Goal: Information Seeking & Learning: Check status

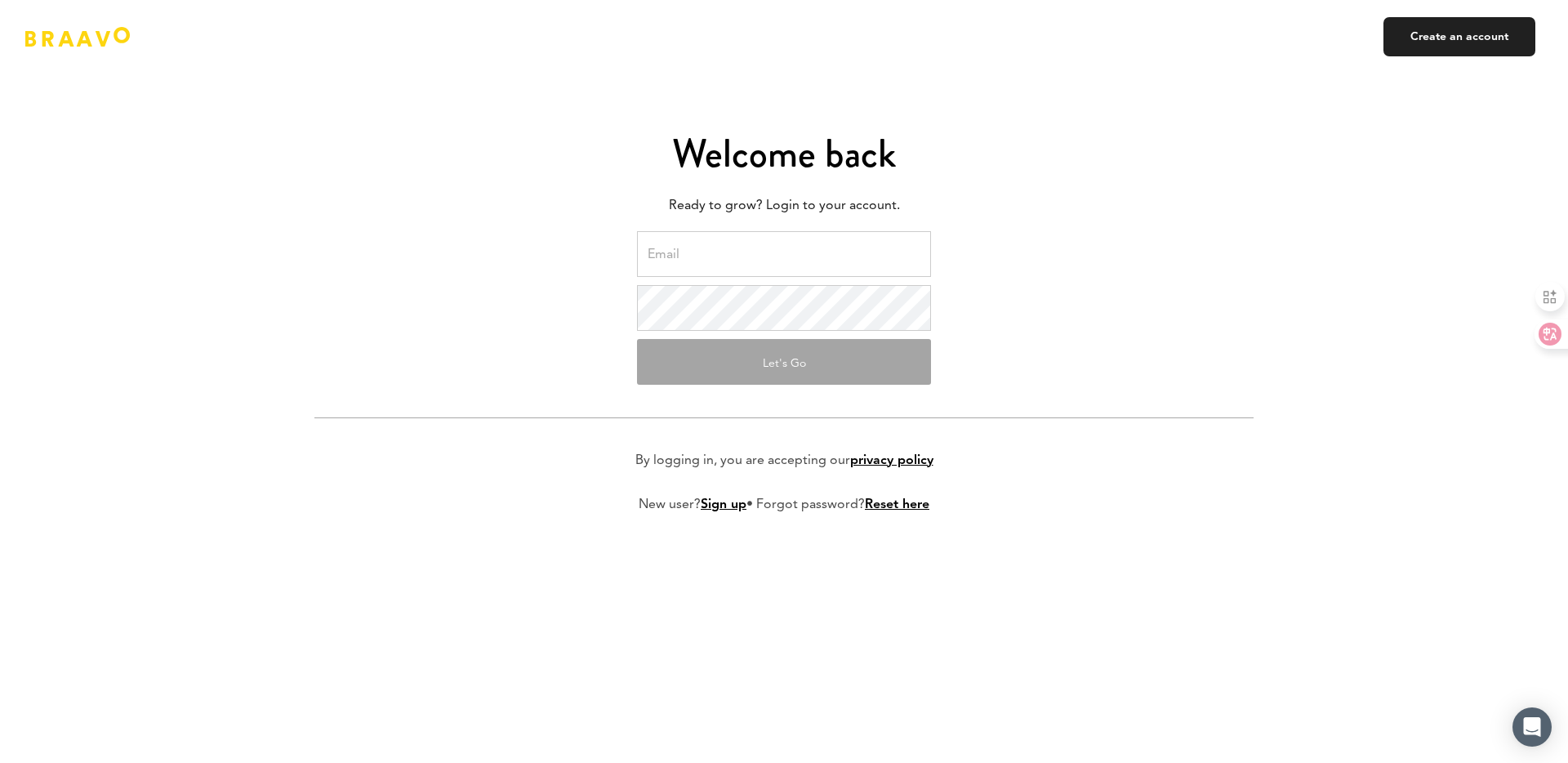
type input "charleen@nuli.app"
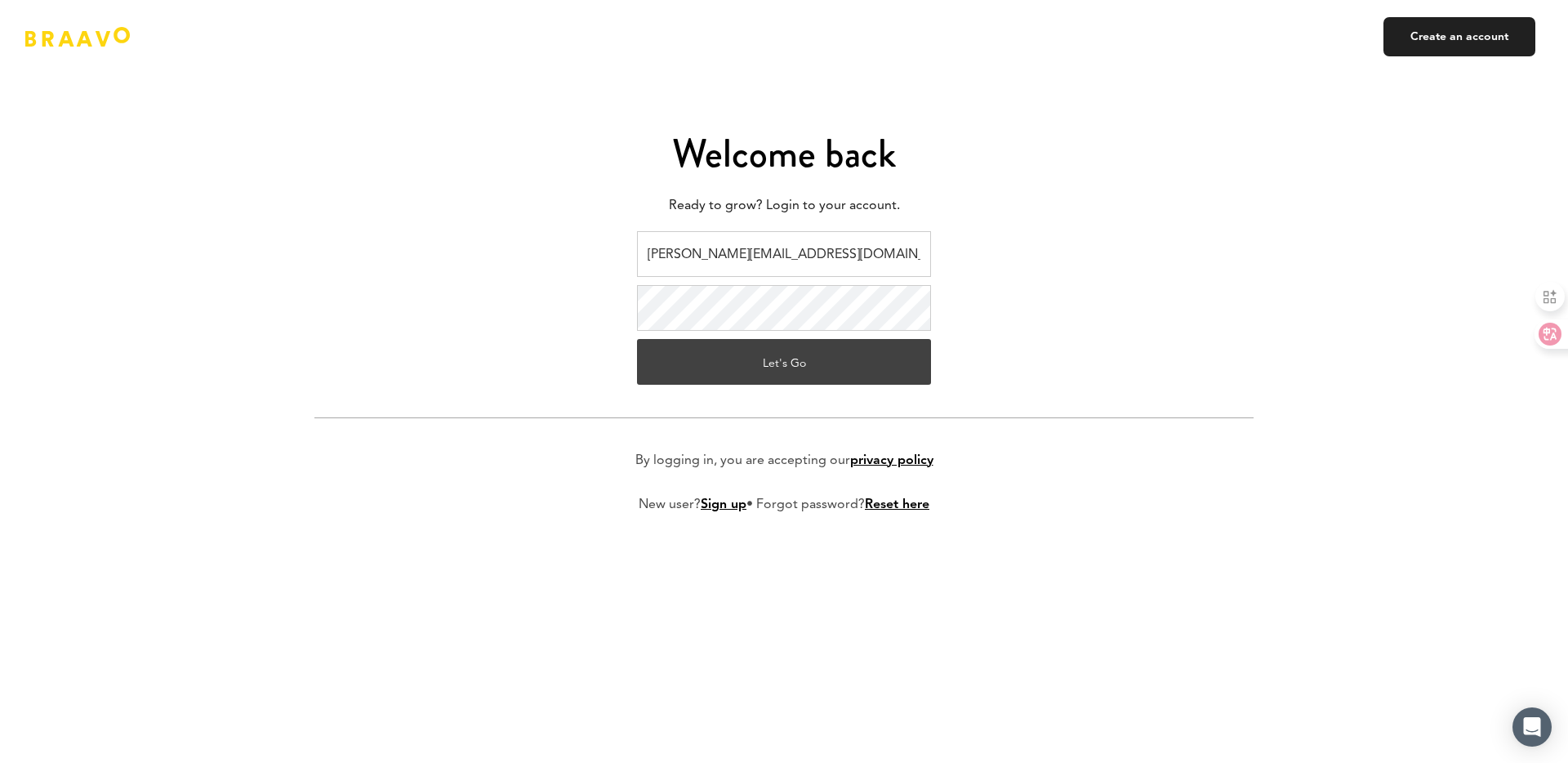
click at [742, 362] on button "Let's Go" at bounding box center [784, 362] width 294 height 46
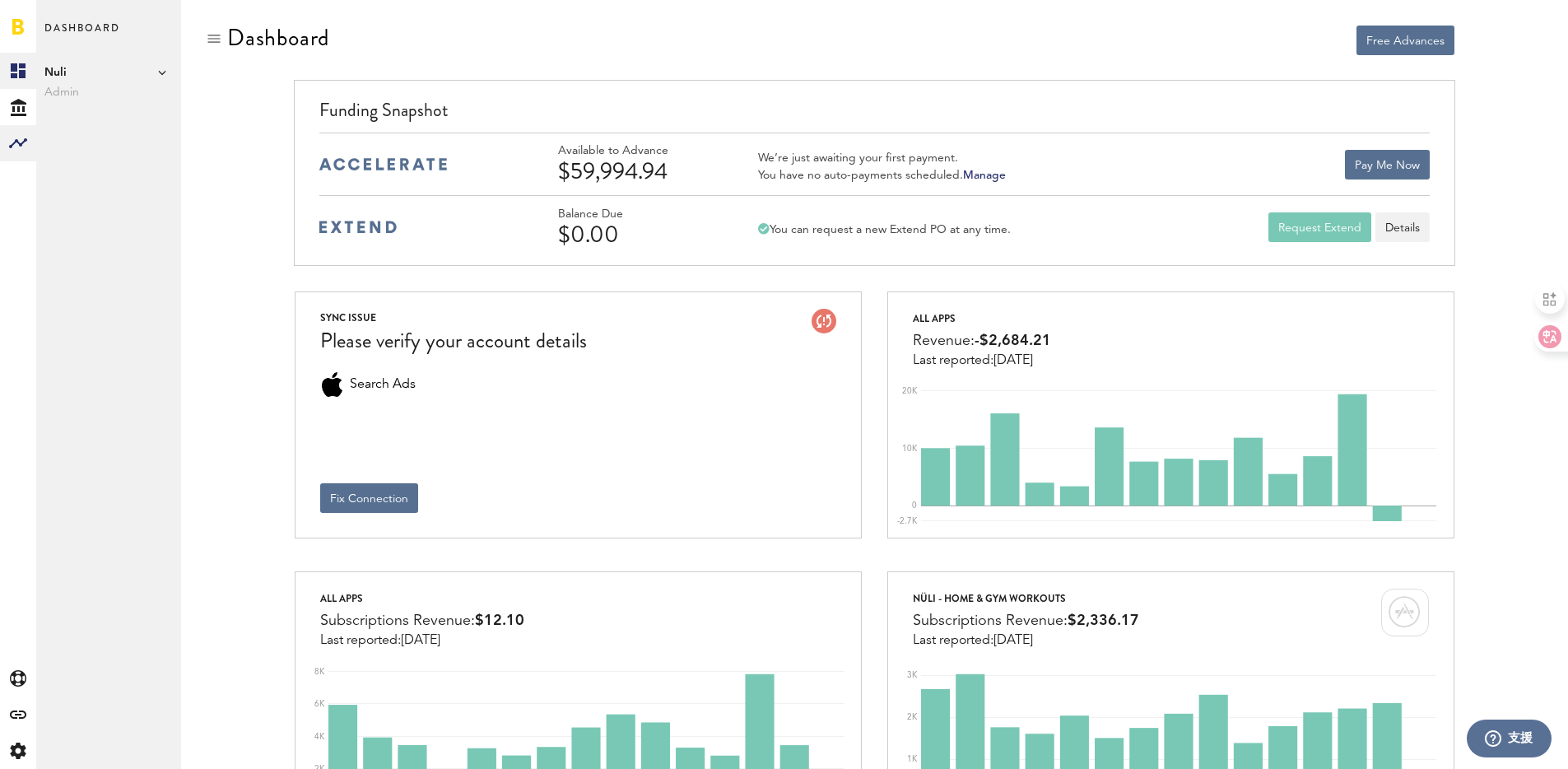
click at [18, 143] on rect at bounding box center [18, 143] width 20 height 20
click at [120, 81] on link "Monetization" at bounding box center [108, 70] width 145 height 36
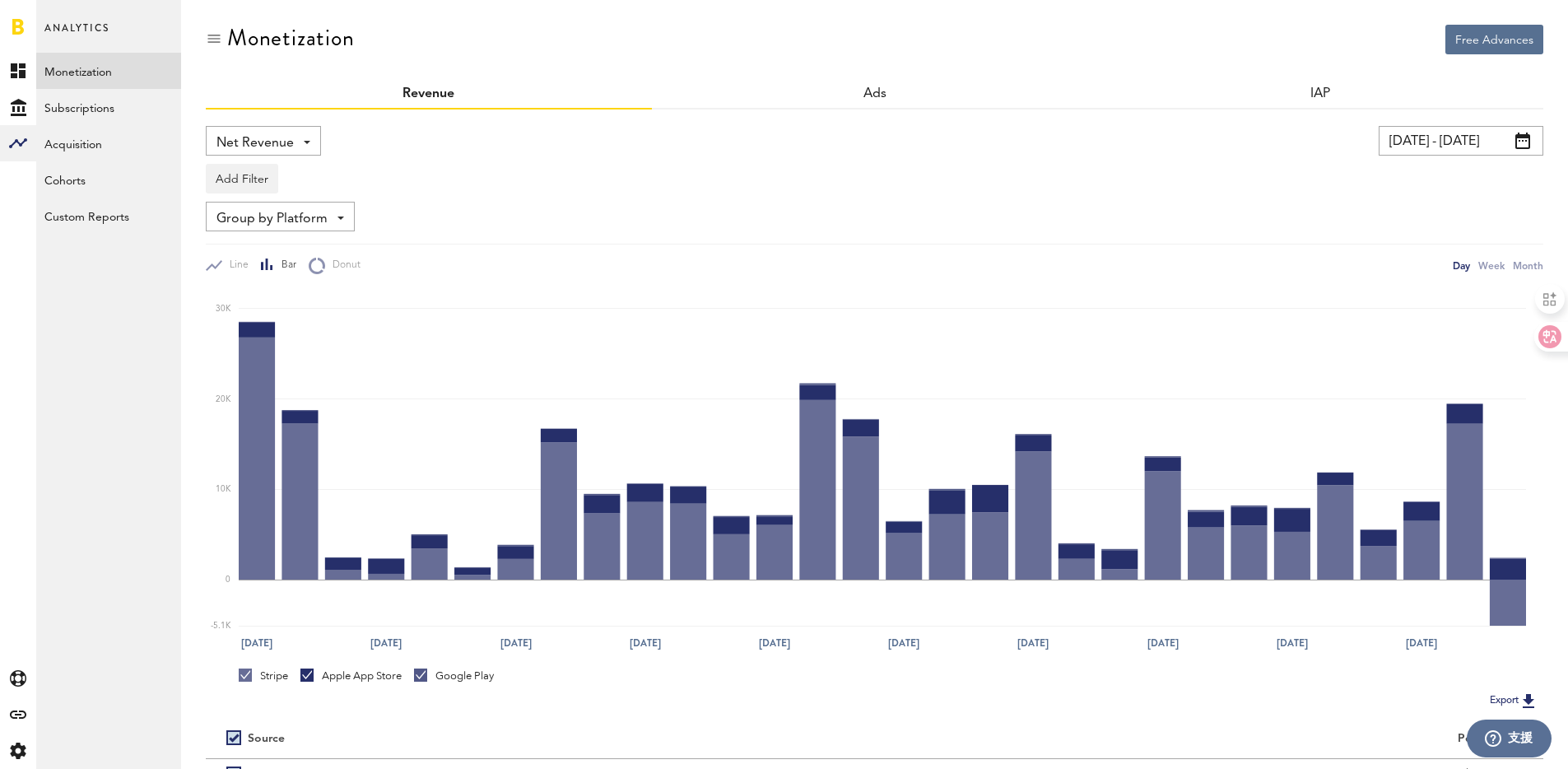
click at [1507, 139] on input "[DATE] - [DATE]" at bounding box center [1461, 141] width 165 height 30
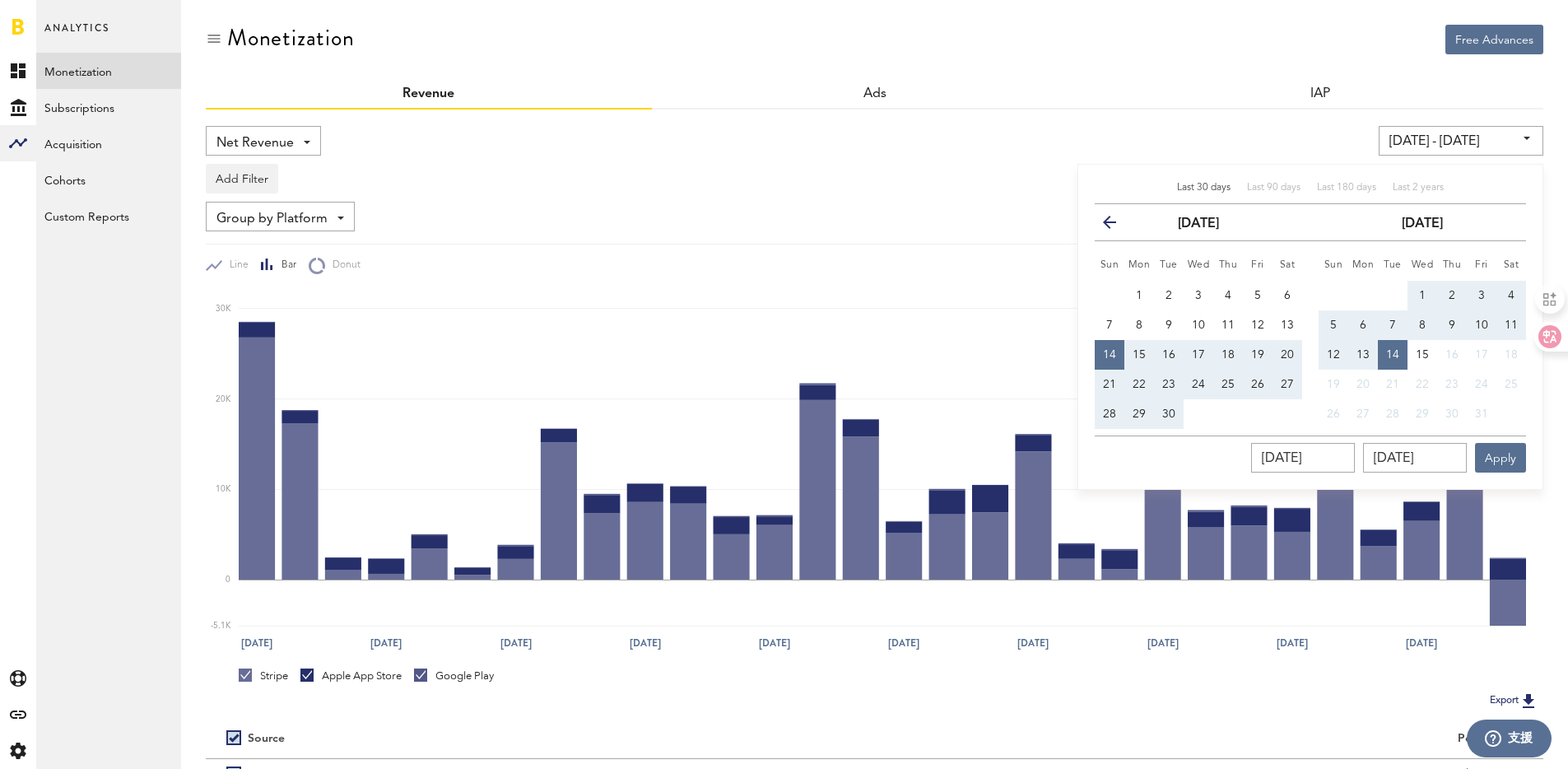
click at [1415, 288] on button "1" at bounding box center [1422, 295] width 30 height 30
type input "[DATE] - [DATE]"
type input "[DATE]"
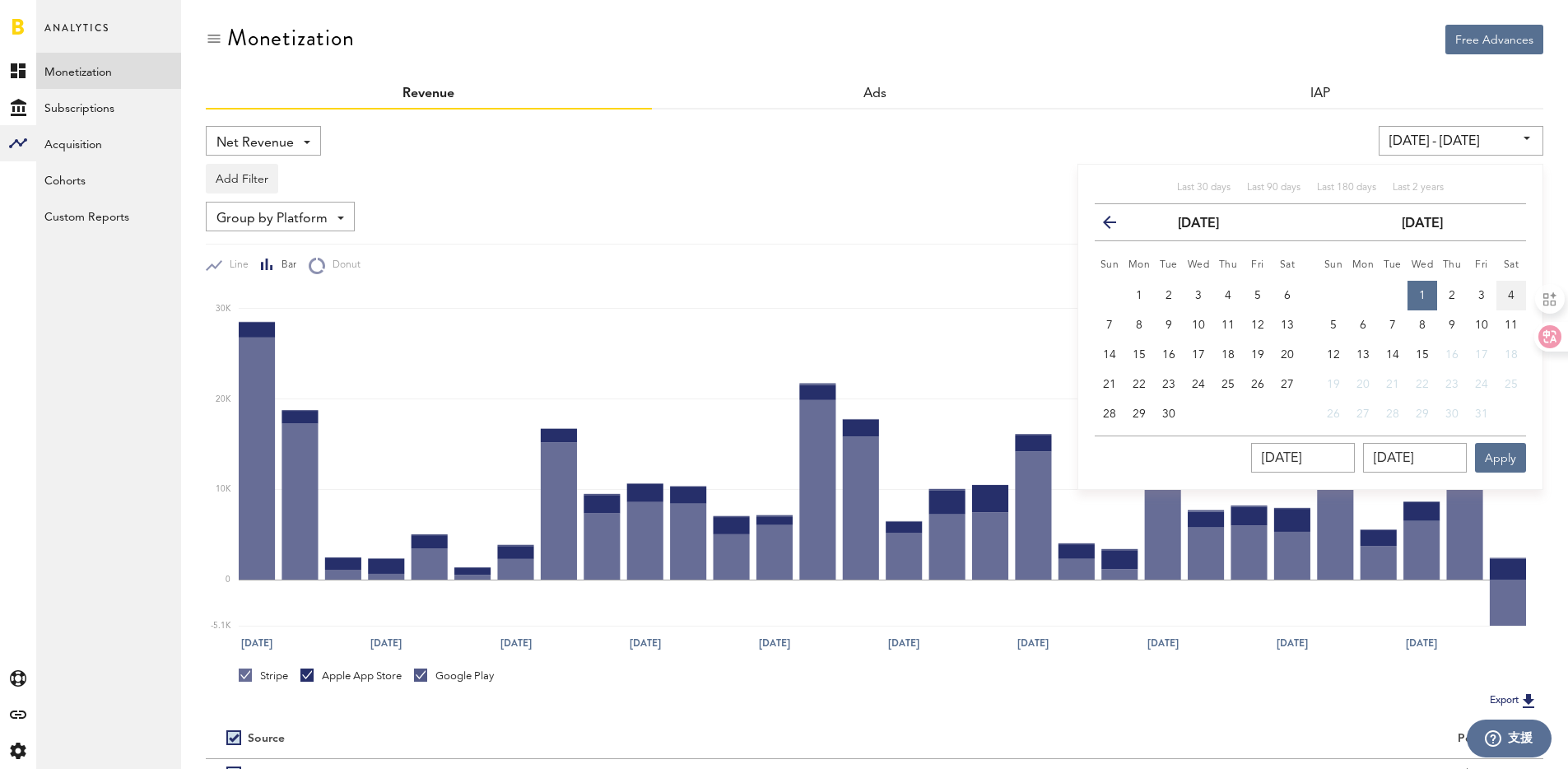
click at [1508, 292] on span "4" at bounding box center [1512, 295] width 7 height 11
type input "[DATE] - [DATE]"
type input "[DATE]"
click at [1505, 455] on button "Apply" at bounding box center [1500, 458] width 51 height 30
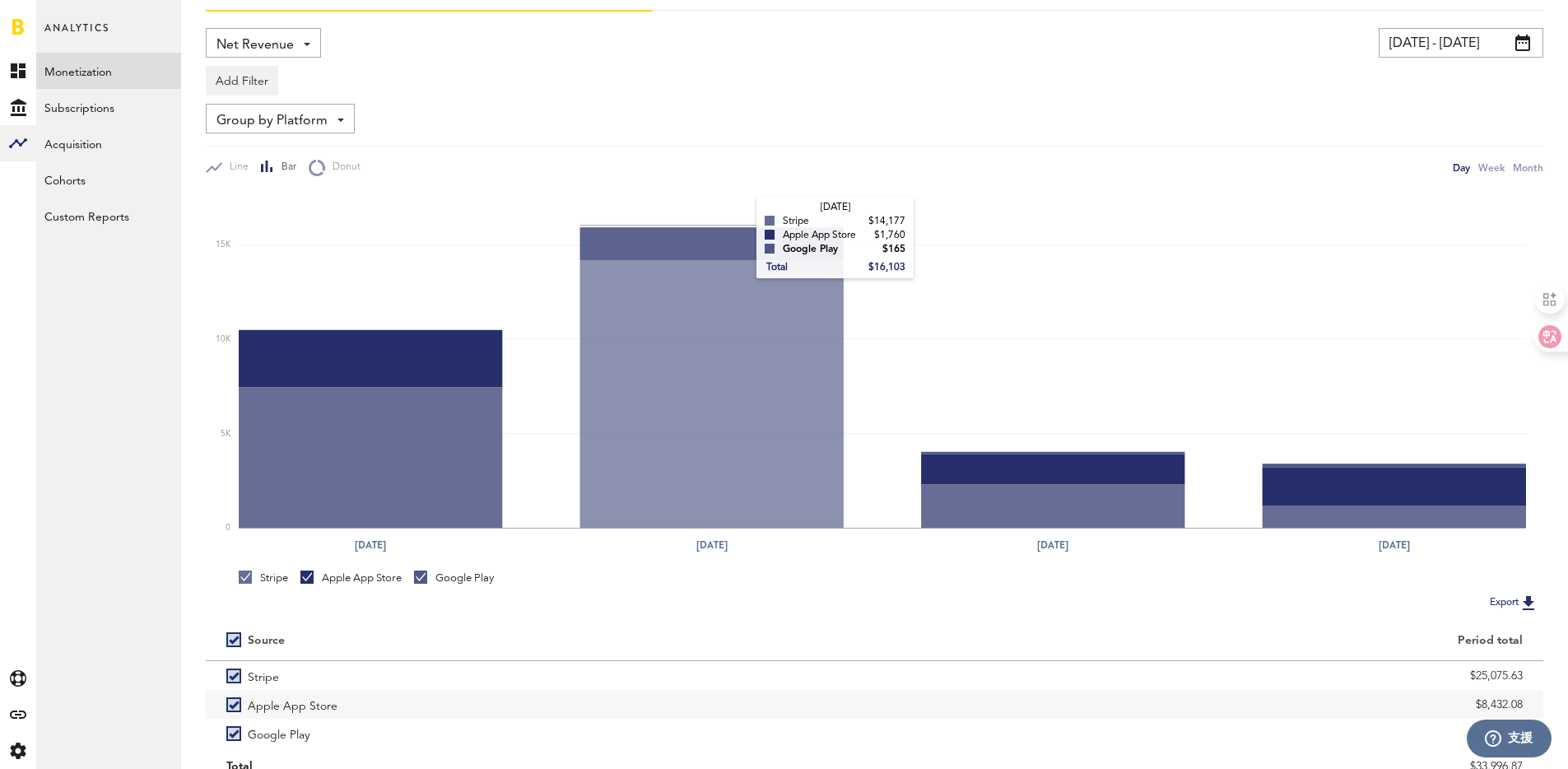
scroll to position [167, 0]
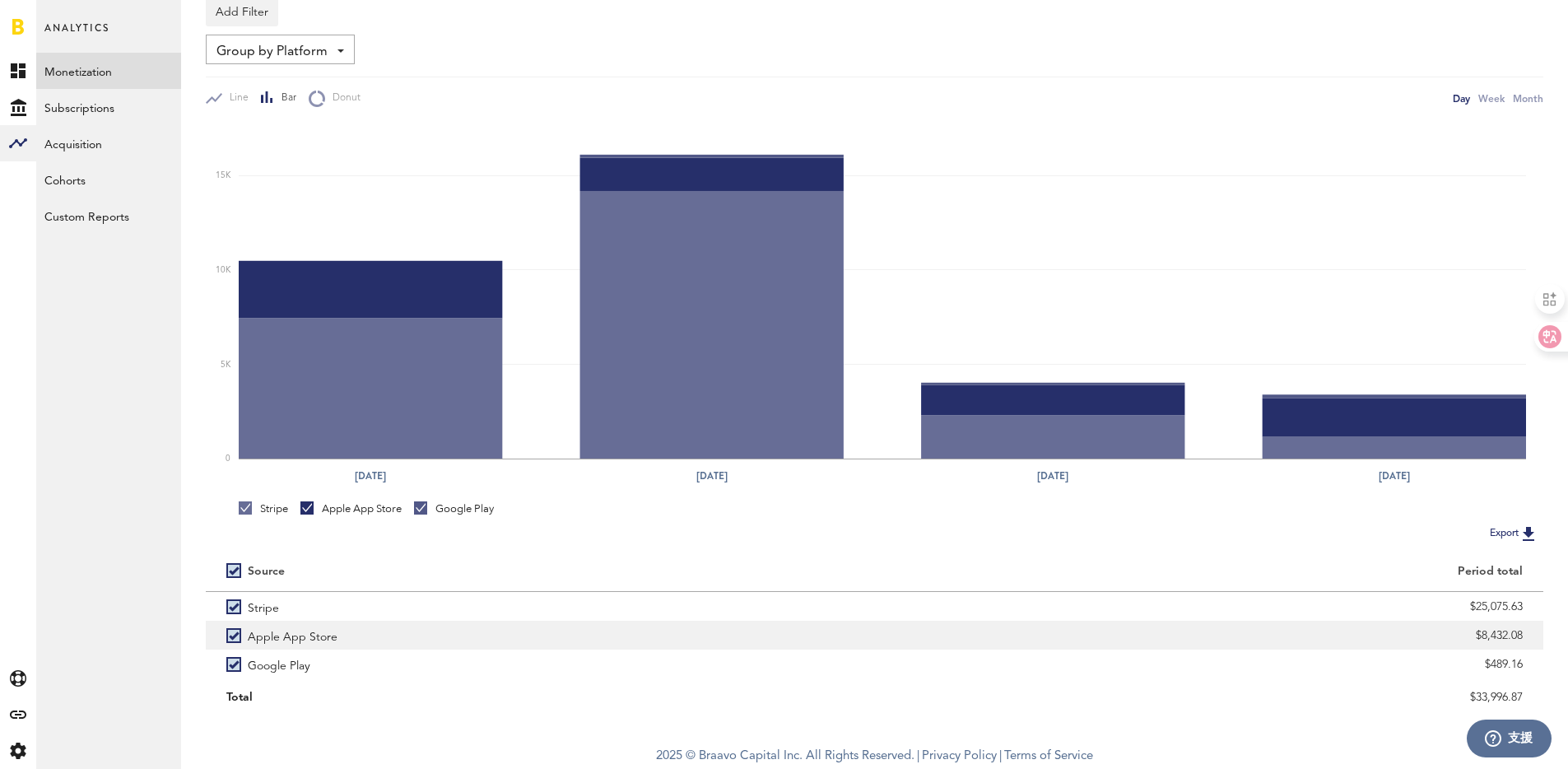
drag, startPoint x: 1524, startPoint y: 635, endPoint x: 1481, endPoint y: 634, distance: 43.0
click at [1481, 634] on div "$8,432.08" at bounding box center [1209, 635] width 669 height 29
copy div "8,432.08"
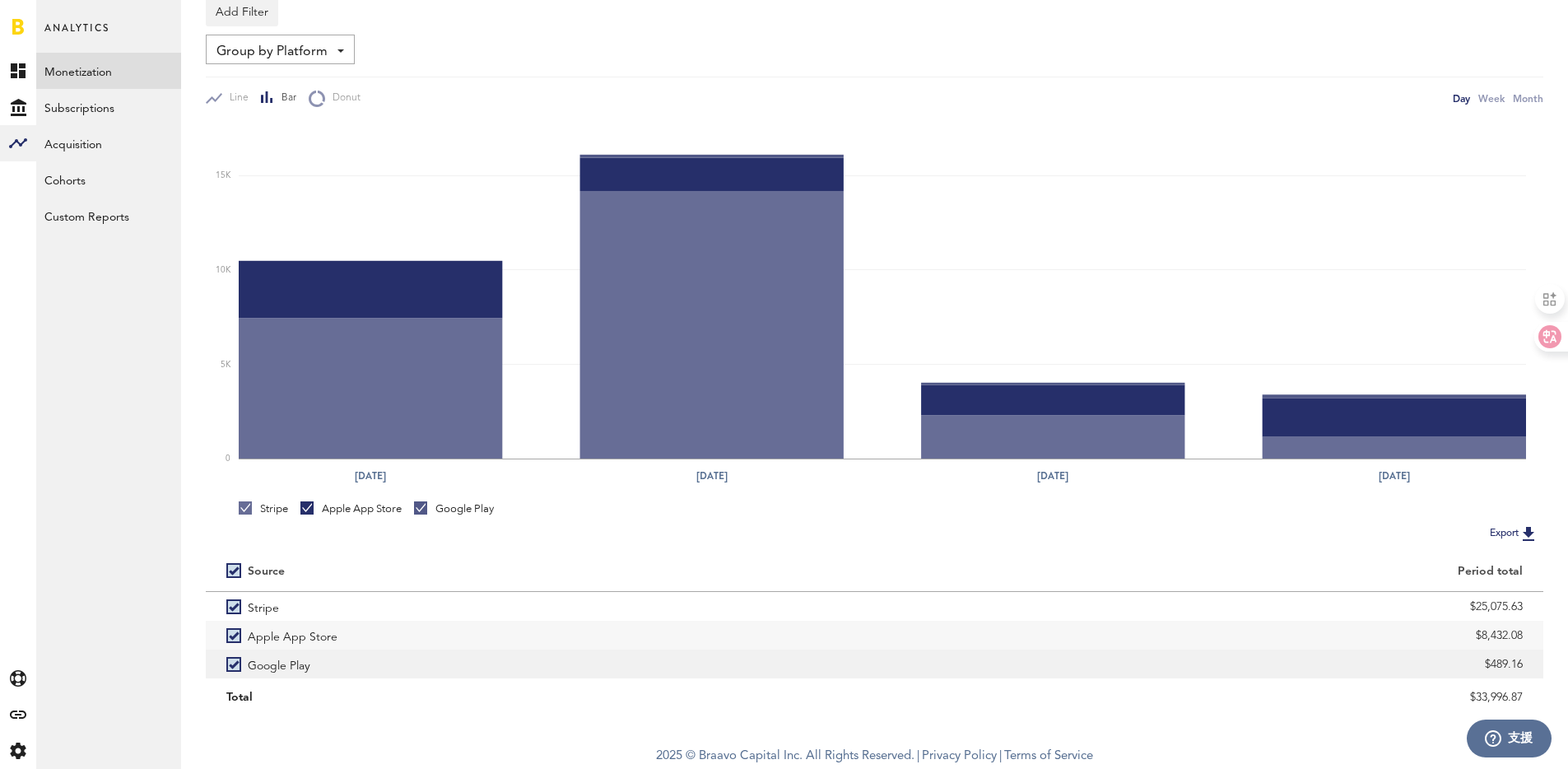
click at [1495, 671] on div "$489.16" at bounding box center [1209, 664] width 628 height 25
click at [1491, 663] on div "$489.16" at bounding box center [1209, 664] width 628 height 25
drag, startPoint x: 1491, startPoint y: 664, endPoint x: 1518, endPoint y: 664, distance: 27.0
click at [1518, 664] on div "$489.16" at bounding box center [1209, 664] width 628 height 25
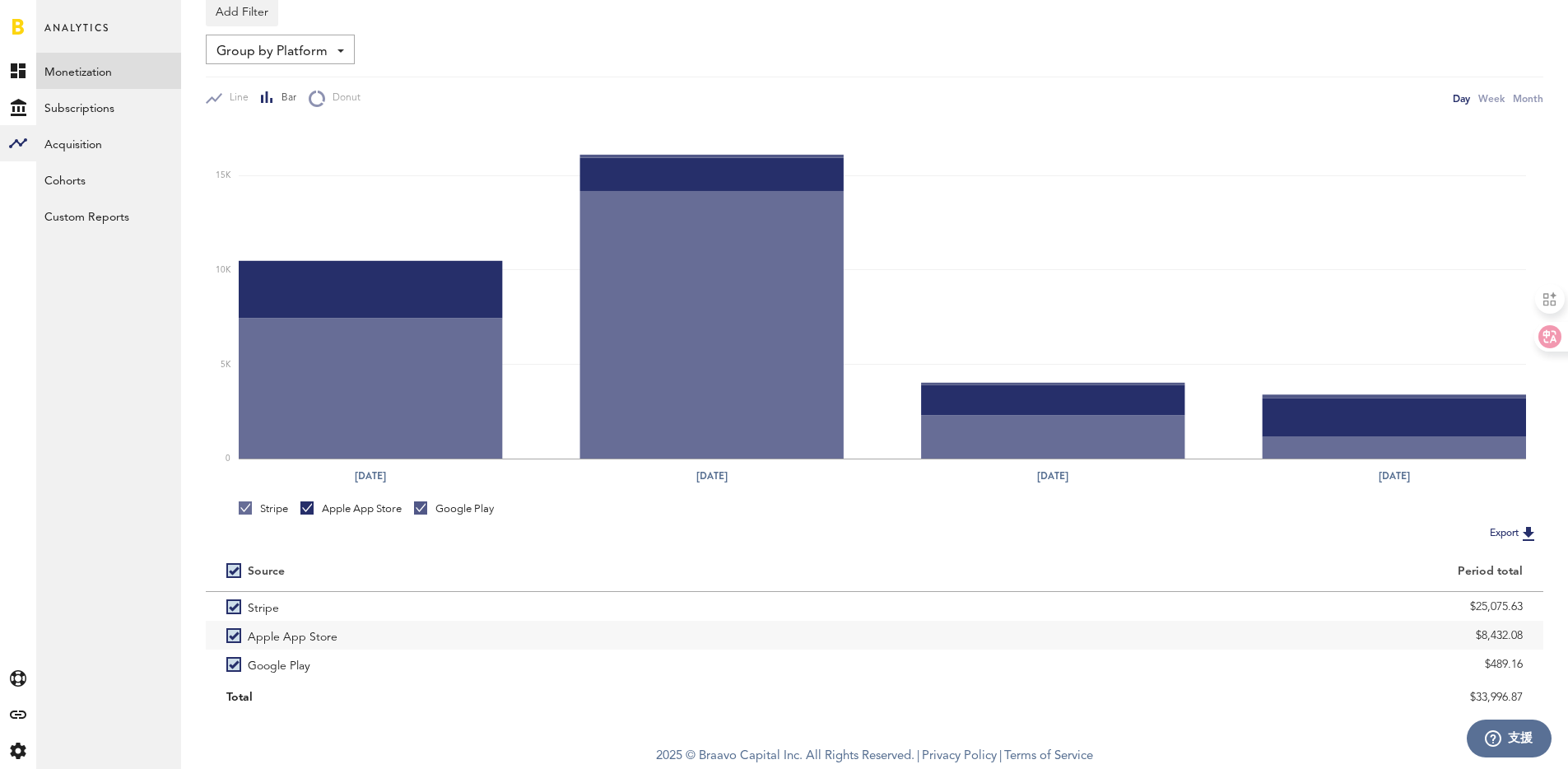
scroll to position [0, 0]
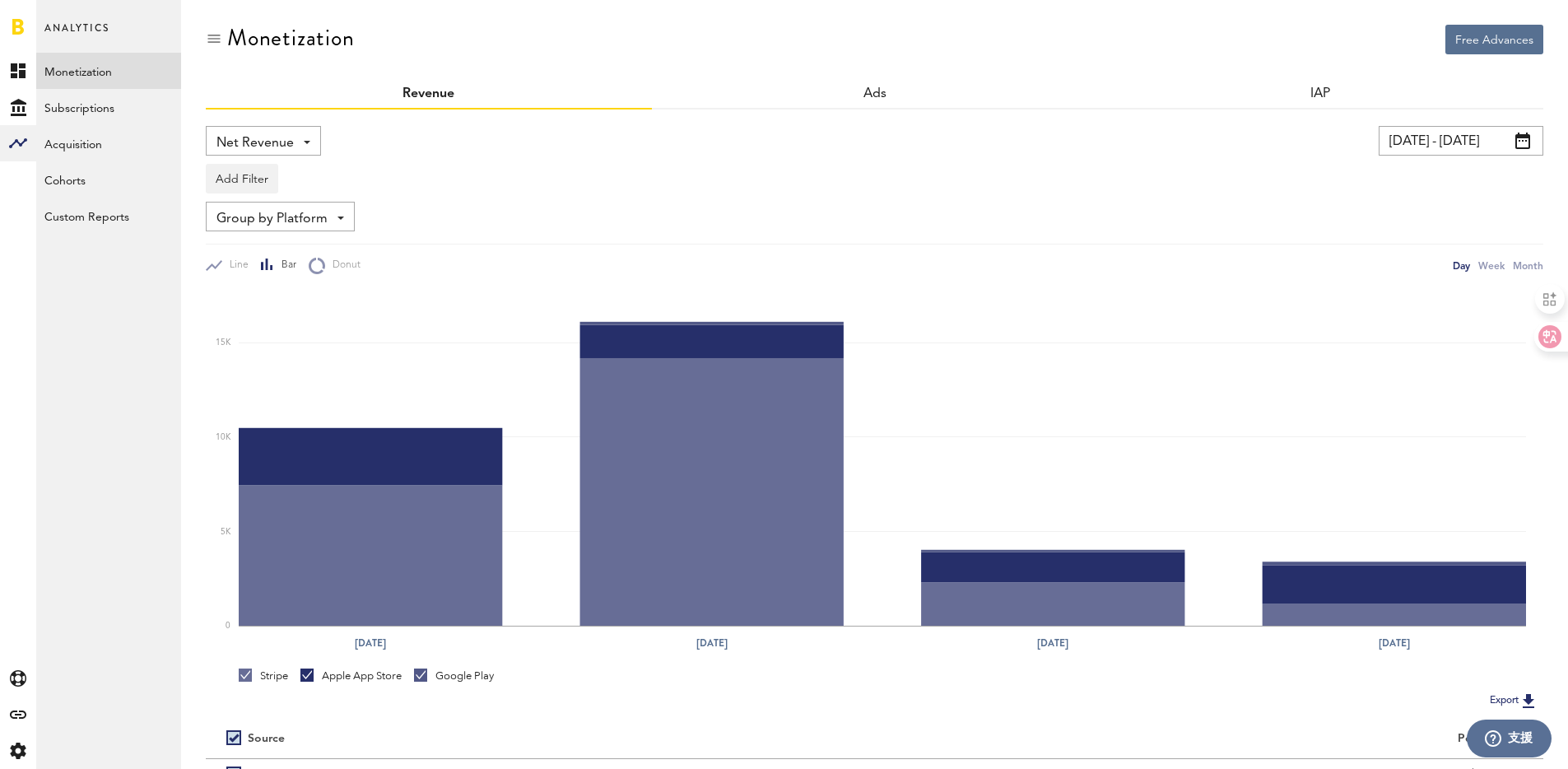
click at [1468, 139] on input "[DATE] - [DATE]" at bounding box center [1461, 141] width 165 height 30
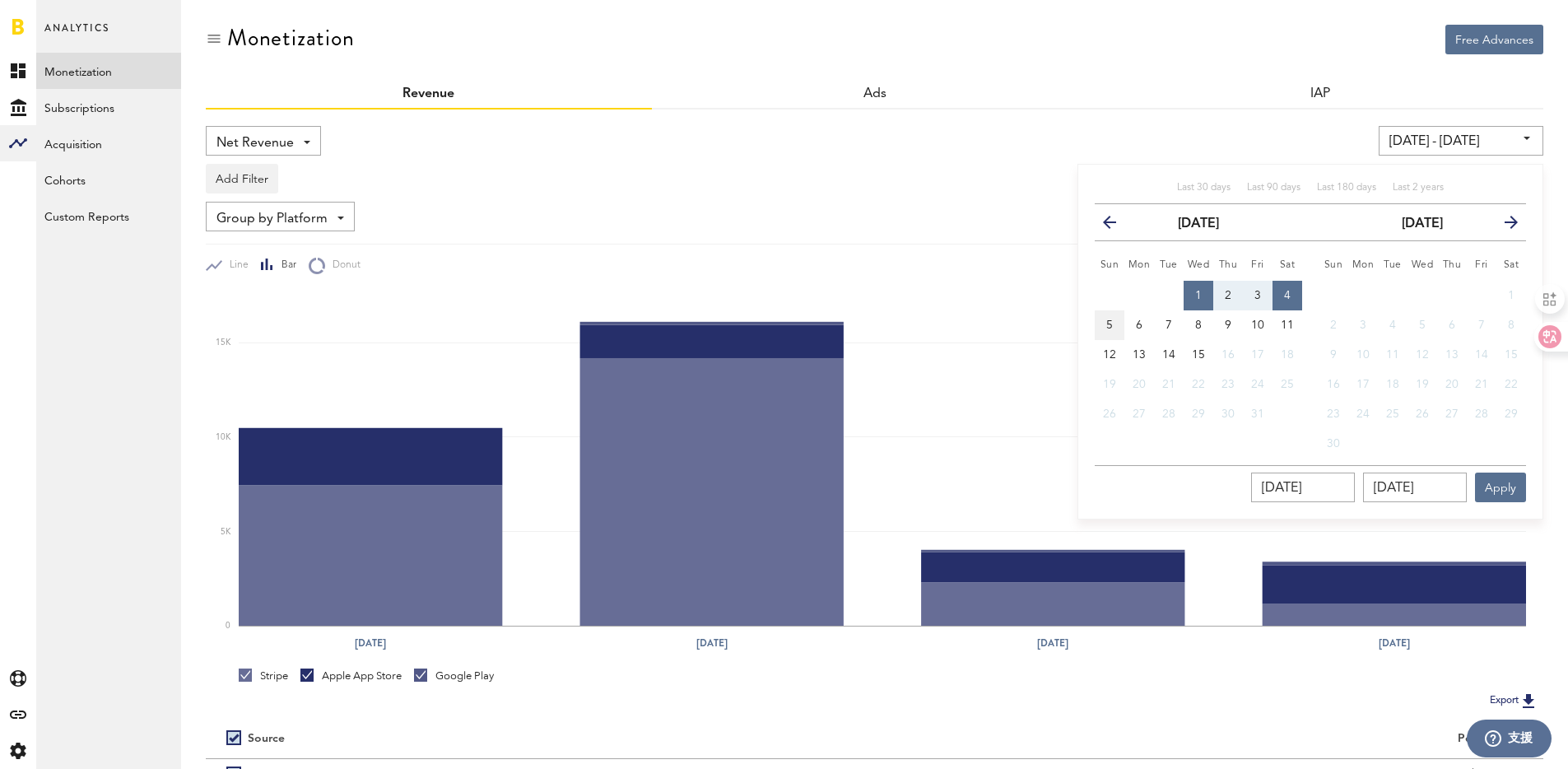
click at [1108, 324] on span "5" at bounding box center [1109, 324] width 7 height 11
type input "[DATE] - [DATE]"
type input "[DATE]"
click at [1289, 329] on span "11" at bounding box center [1286, 324] width 13 height 11
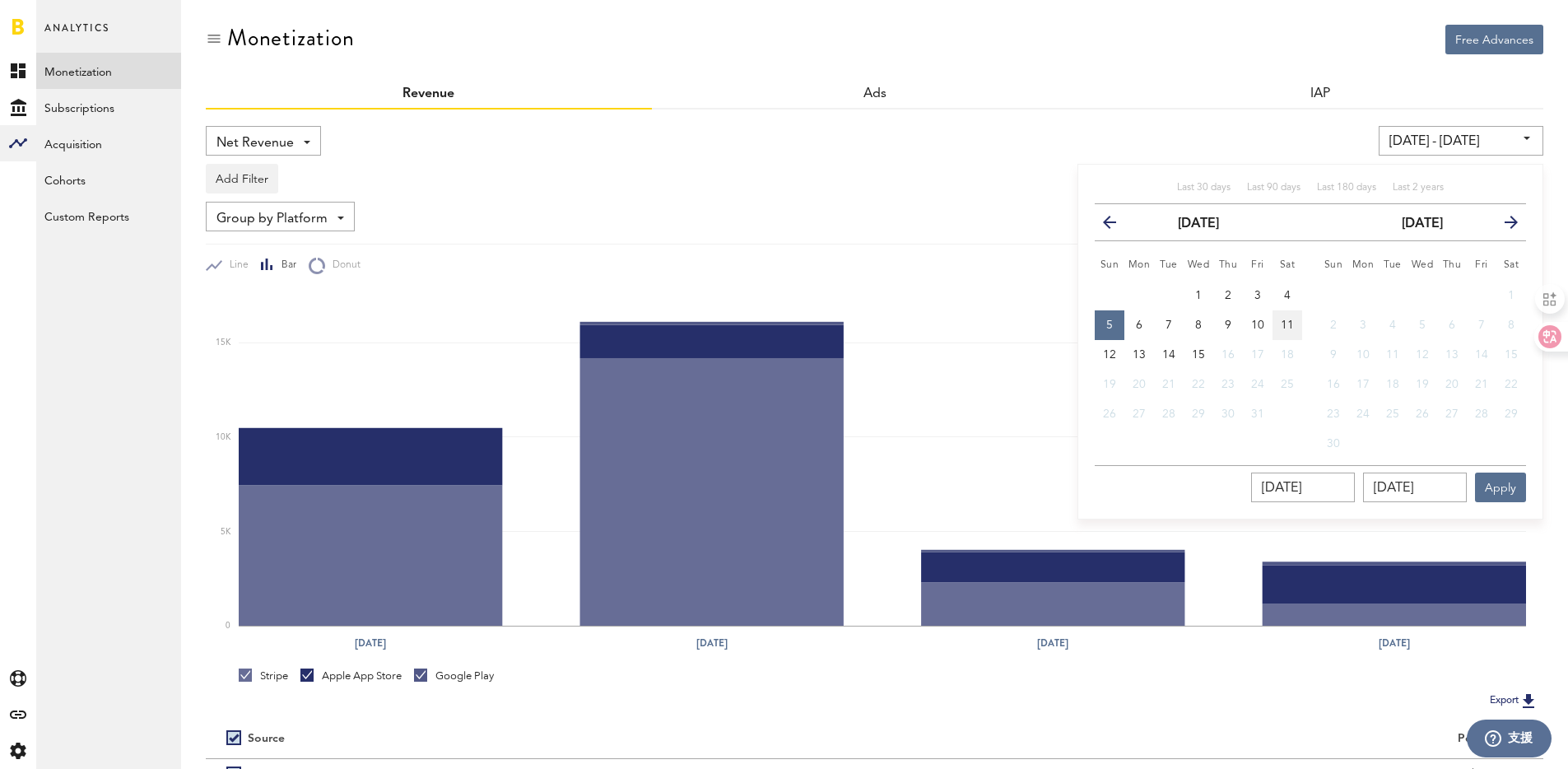
type input "[DATE] - [DATE]"
type input "[DATE]"
click at [1492, 487] on button "Apply" at bounding box center [1500, 488] width 51 height 30
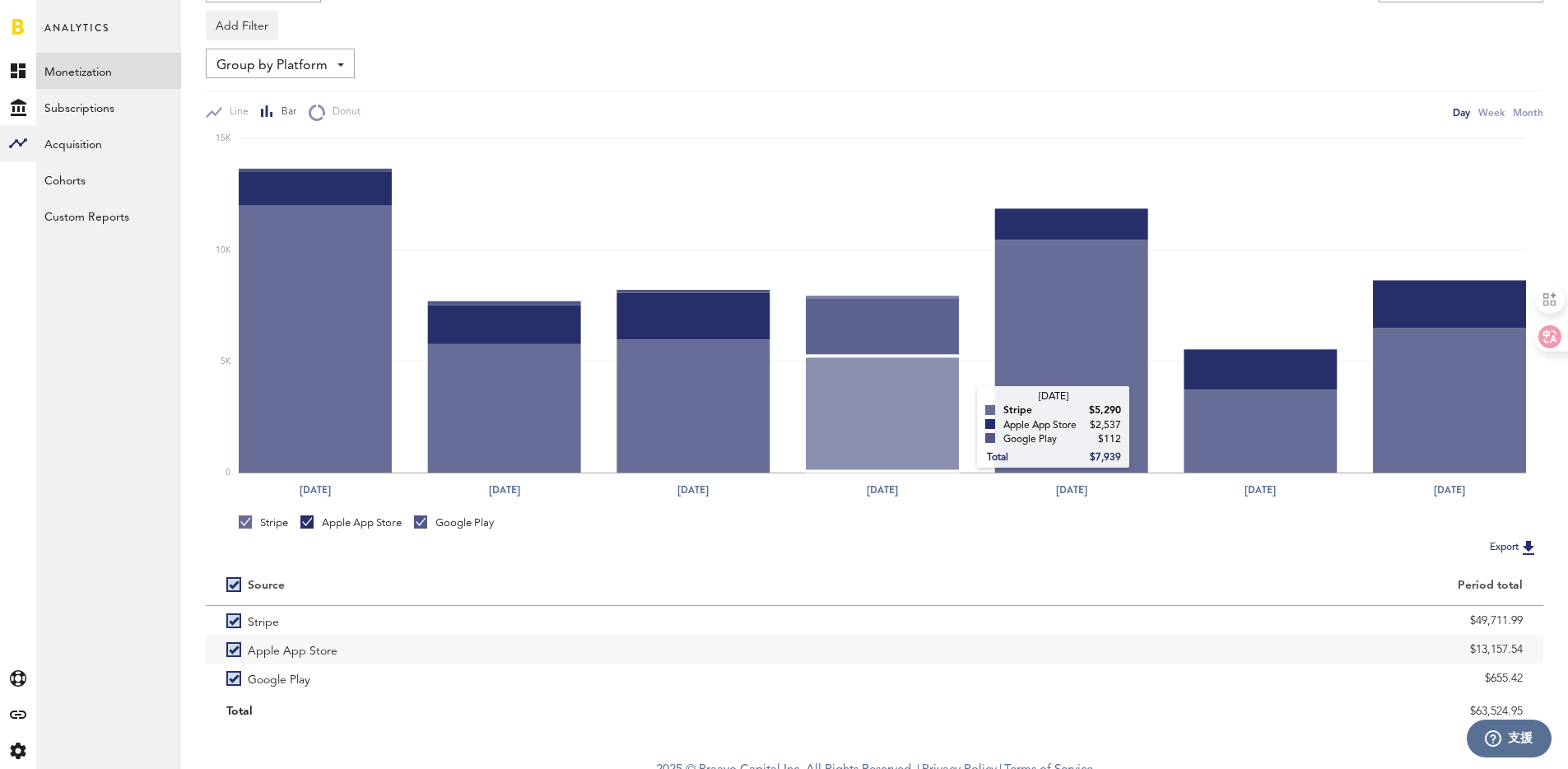
scroll to position [167, 0]
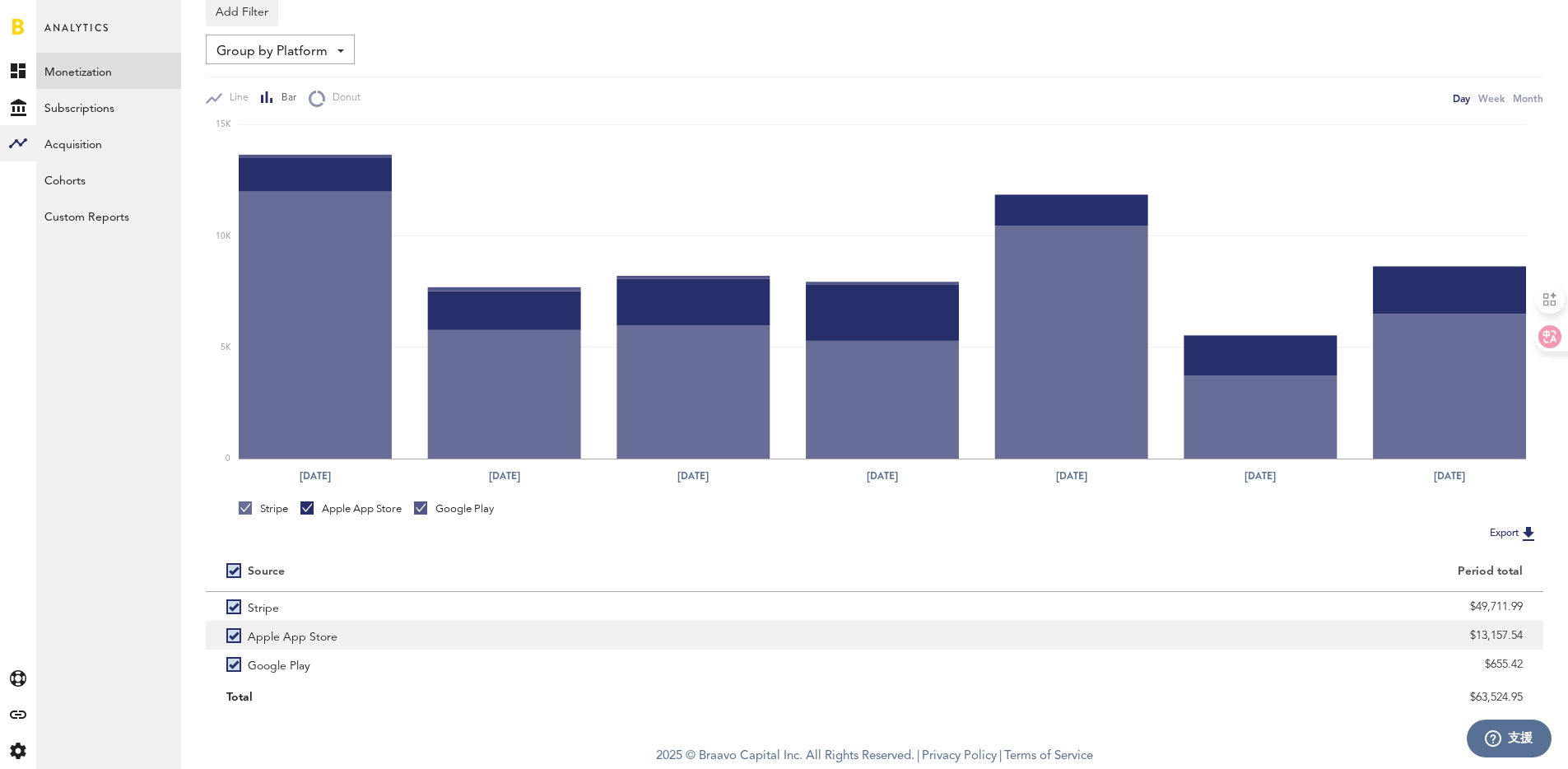
drag, startPoint x: 1476, startPoint y: 636, endPoint x: 1529, endPoint y: 635, distance: 53.0
click at [1529, 635] on div "$13,157.54" at bounding box center [1209, 635] width 669 height 29
copy div "13,157.54"
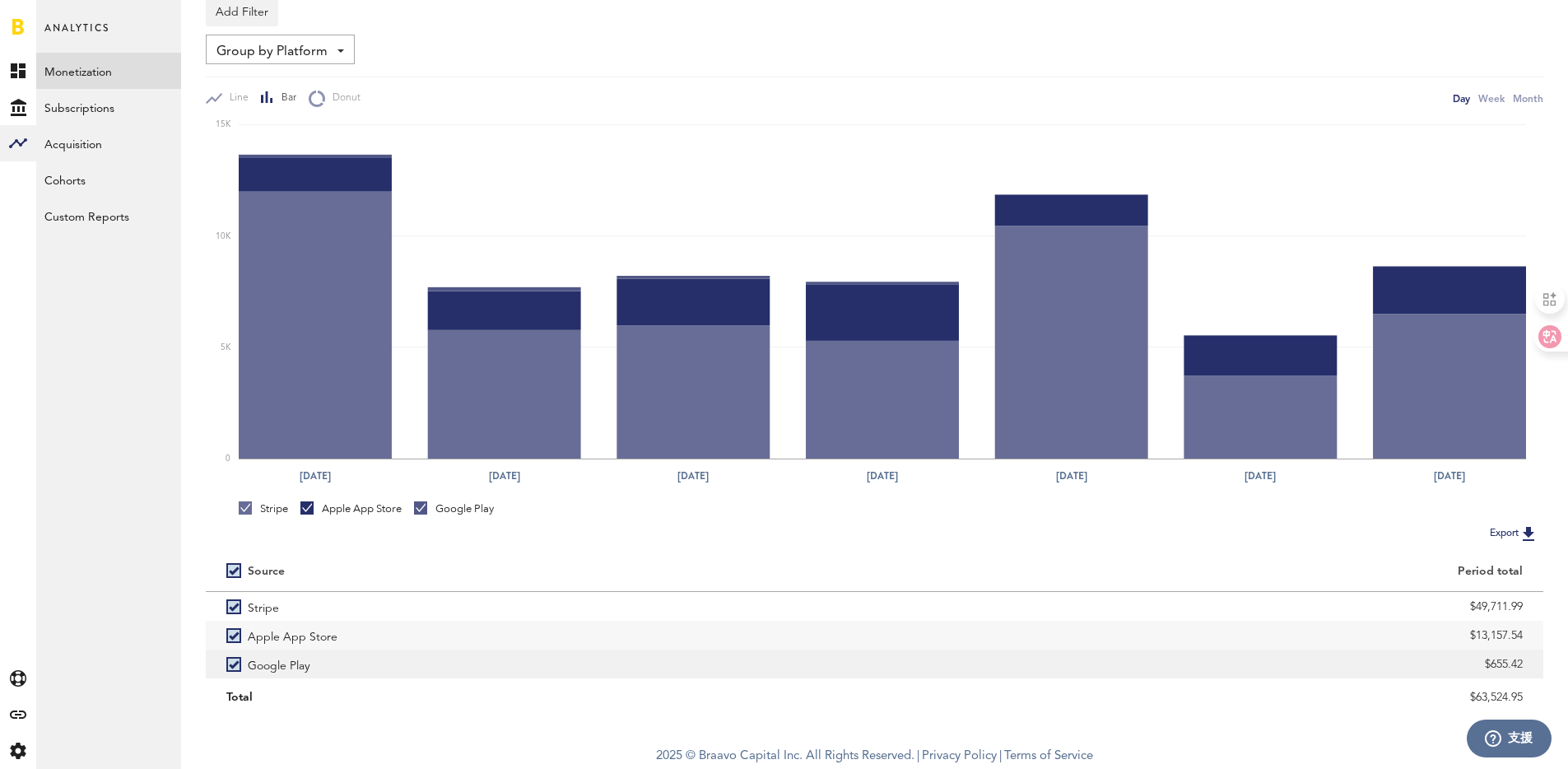
drag, startPoint x: 1489, startPoint y: 662, endPoint x: 1528, endPoint y: 661, distance: 39.0
click at [1528, 661] on div "$655.42" at bounding box center [1209, 664] width 669 height 29
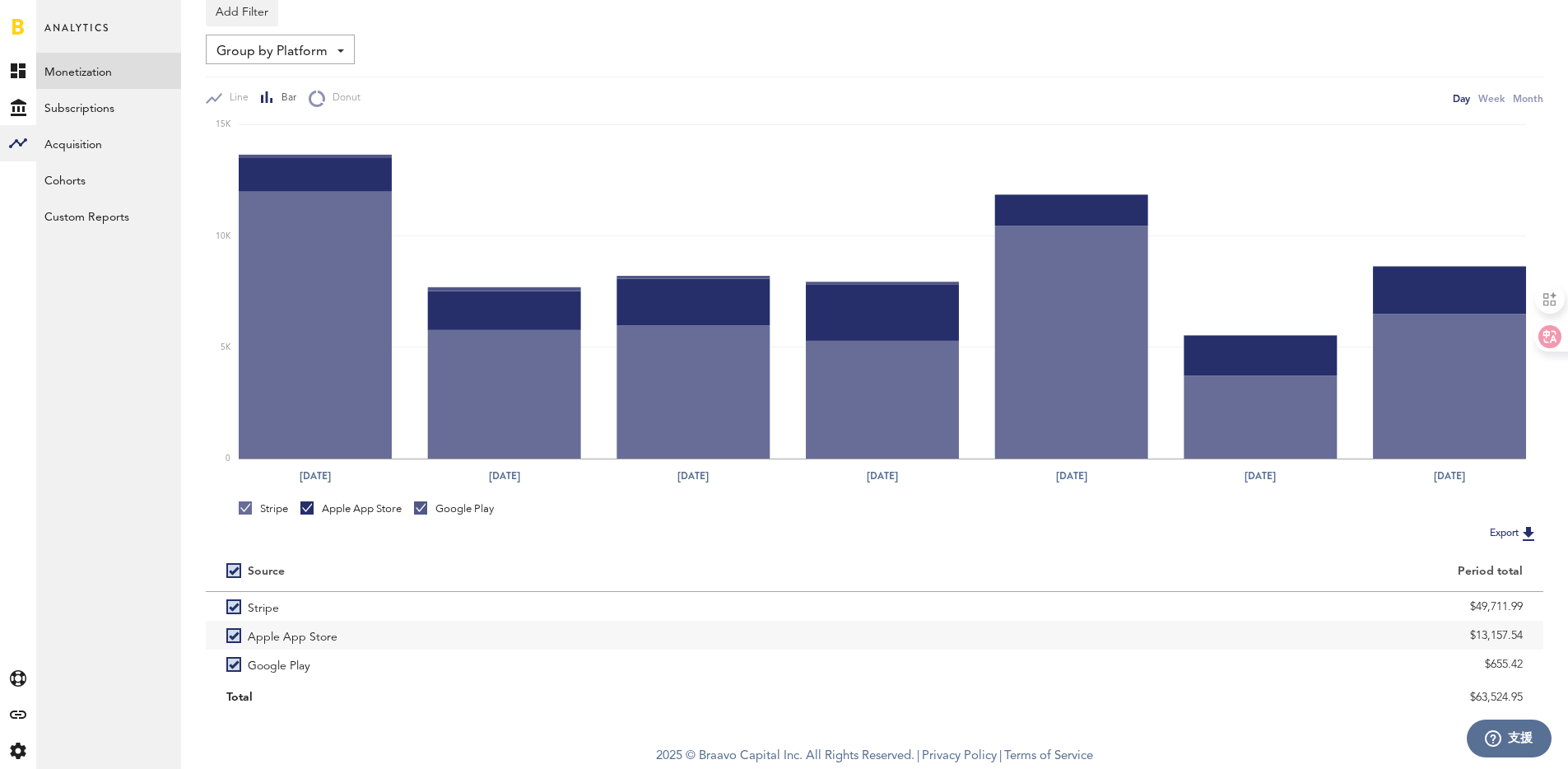
copy div "655.42"
